Goal: Navigation & Orientation: Find specific page/section

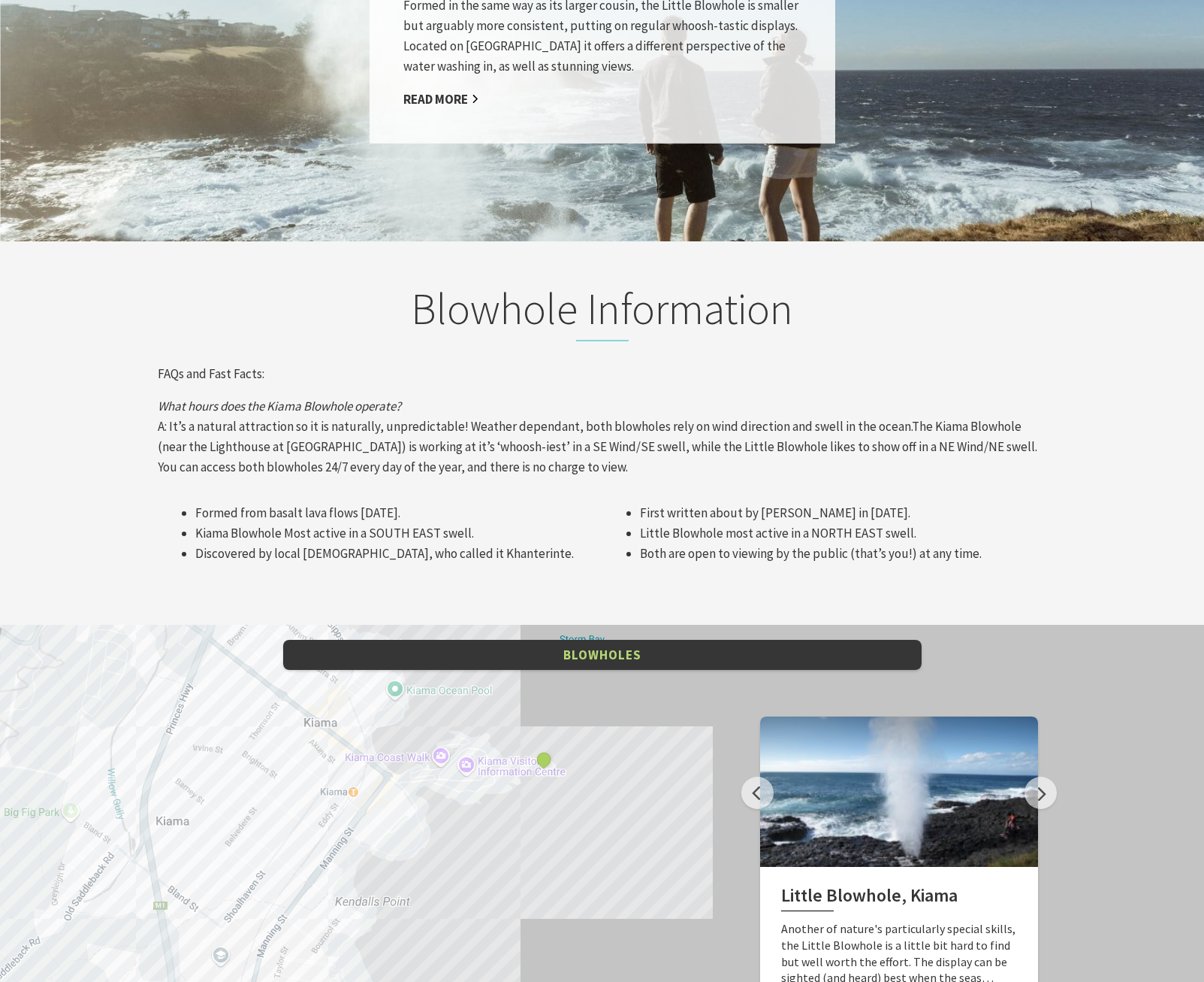
scroll to position [1729, 0]
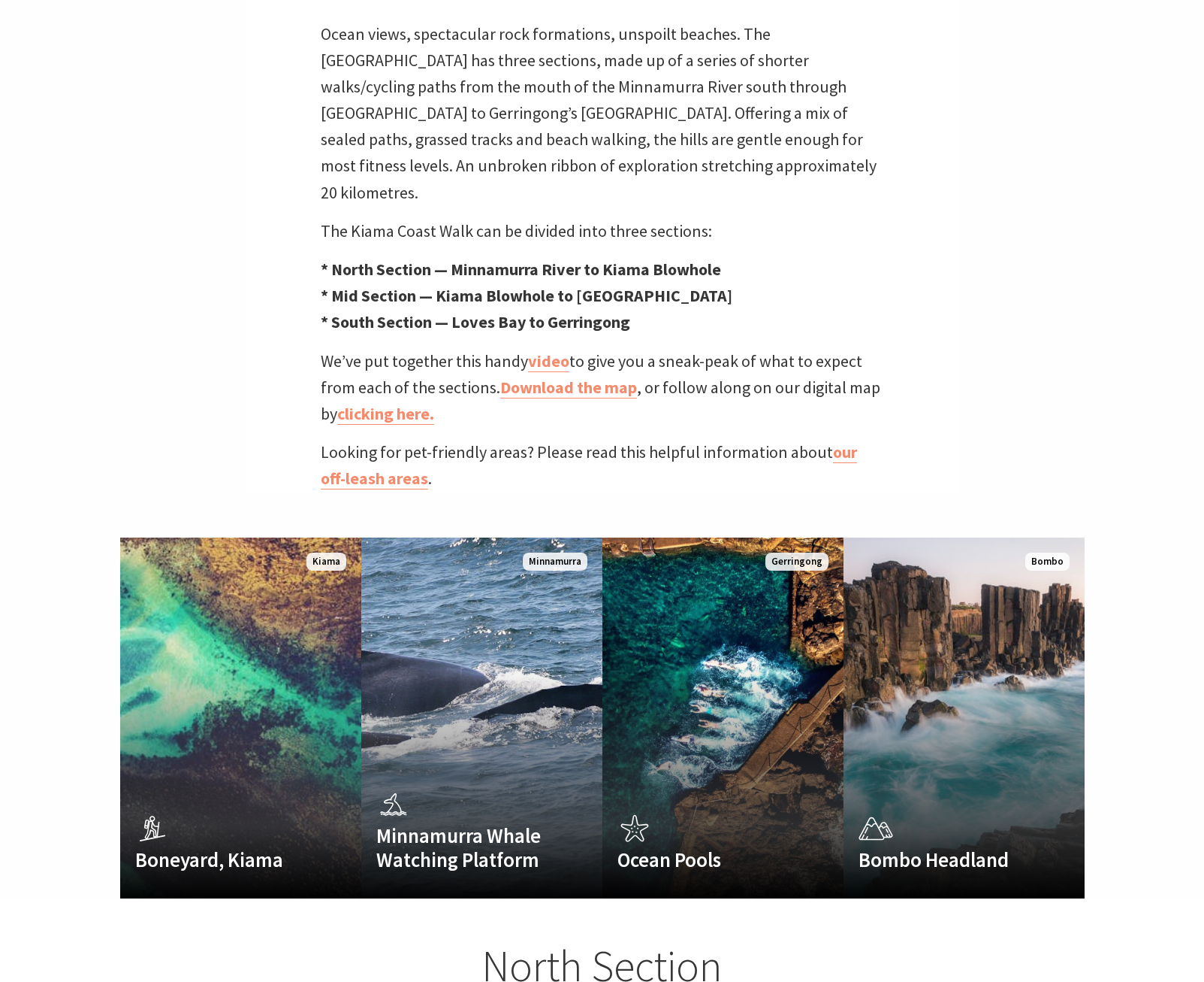
scroll to position [752, 0]
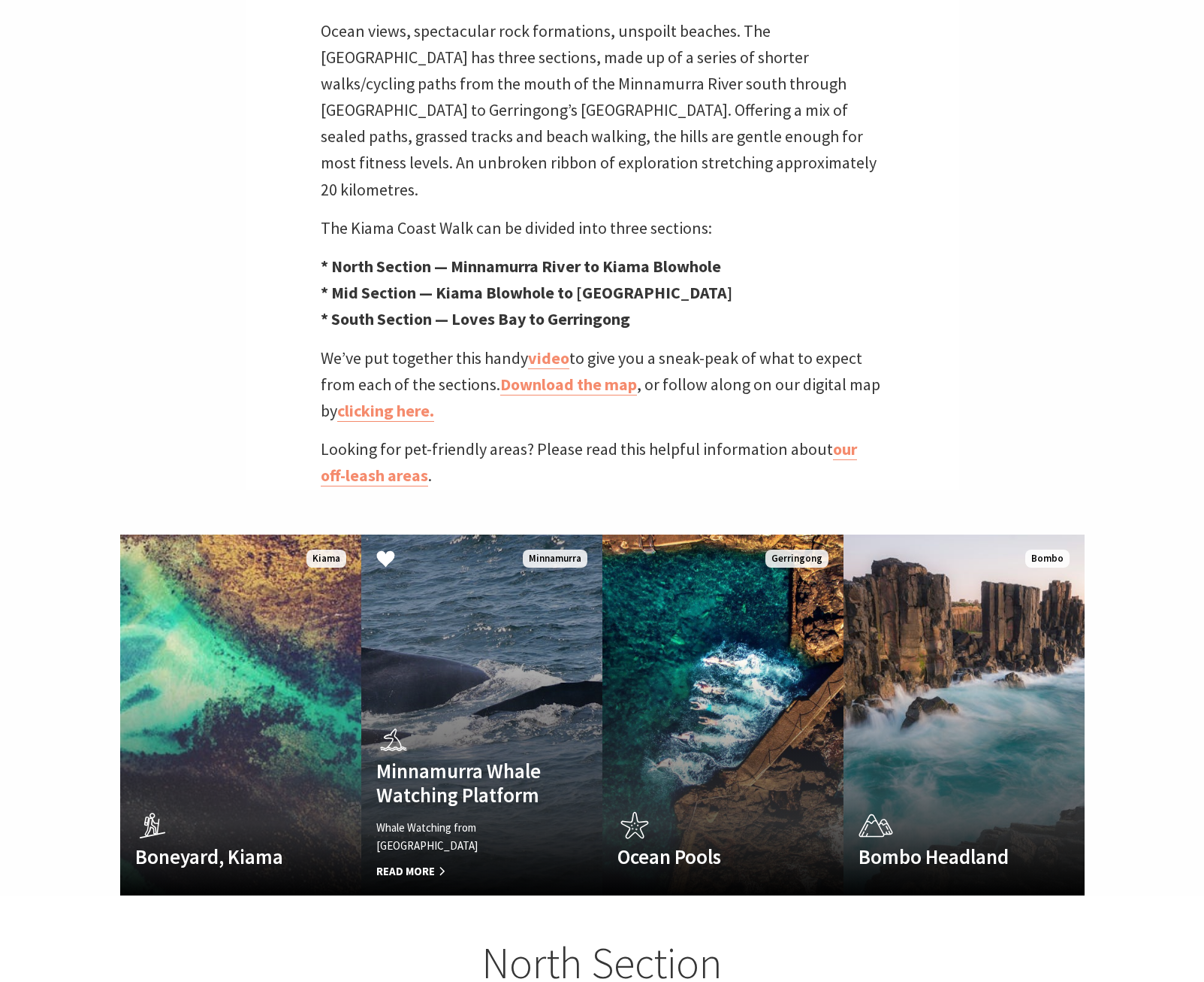
click at [457, 772] on h4 "Minnamurra Whale Watching Platform" at bounding box center [464, 783] width 175 height 49
